Goal: Use online tool/utility: Utilize a website feature to perform a specific function

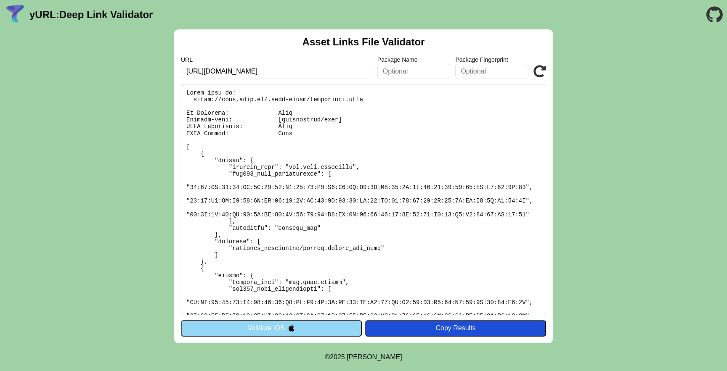
scroll to position [201, 0]
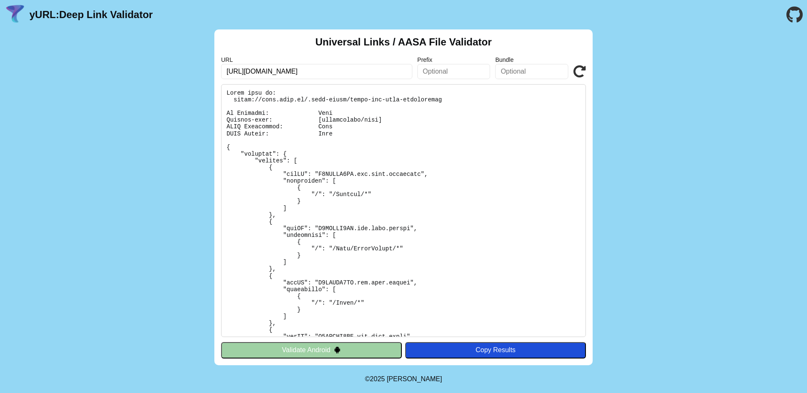
click at [293, 73] on input "https://pass.brav.it/" at bounding box center [316, 71] width 191 height 15
click at [371, 71] on input "[URL][DOMAIN_NAME]" at bounding box center [316, 71] width 191 height 15
type input "[URL][DOMAIN_NAME]"
click button "Validate" at bounding box center [0, 0] width 0 height 0
click at [307, 69] on input "[URL][DOMAIN_NAME]" at bounding box center [316, 71] width 191 height 15
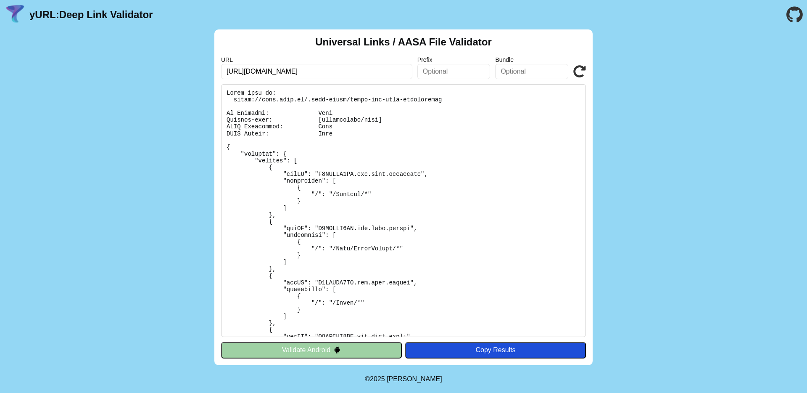
click at [338, 353] on img at bounding box center [337, 349] width 7 height 7
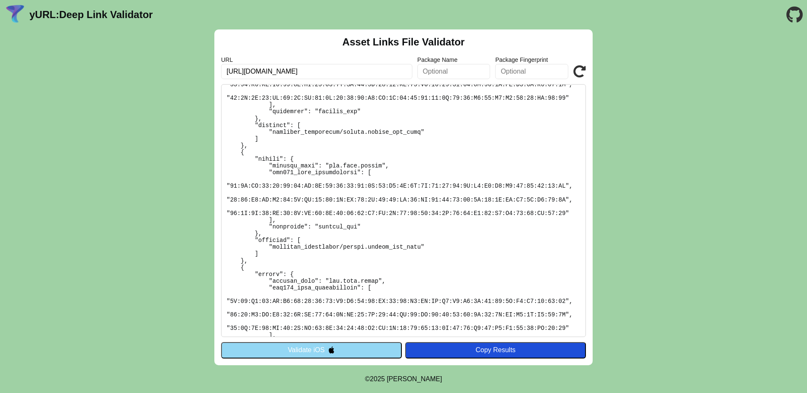
scroll to position [221, 0]
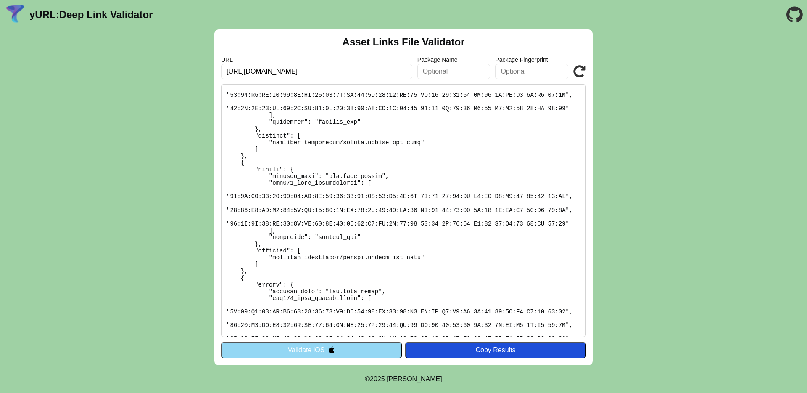
click at [576, 71] on icon at bounding box center [580, 71] width 13 height 13
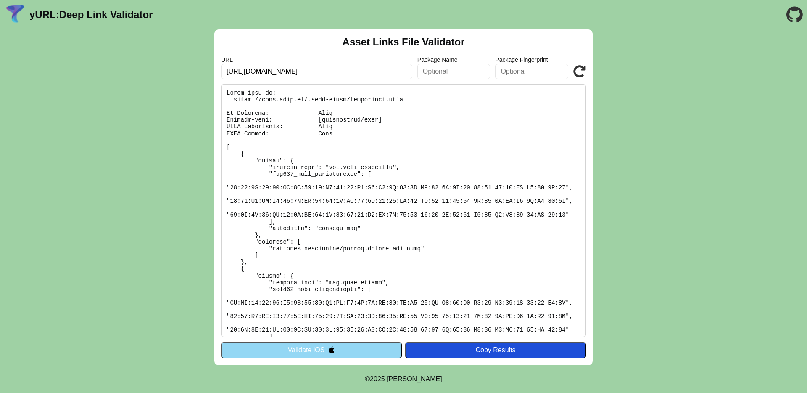
click at [318, 349] on button "Validate iOS" at bounding box center [311, 350] width 181 height 16
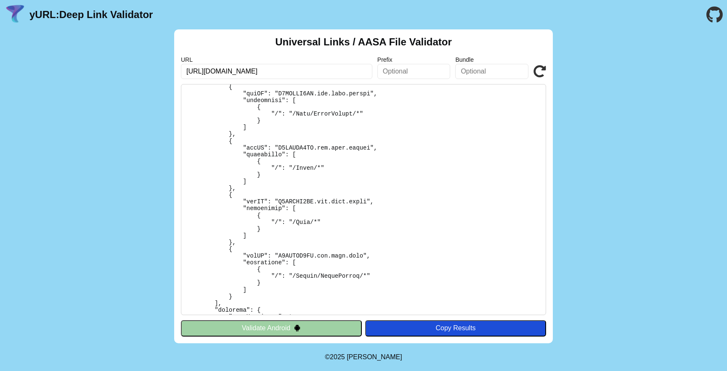
scroll to position [61, 0]
